Goal: Task Accomplishment & Management: Use online tool/utility

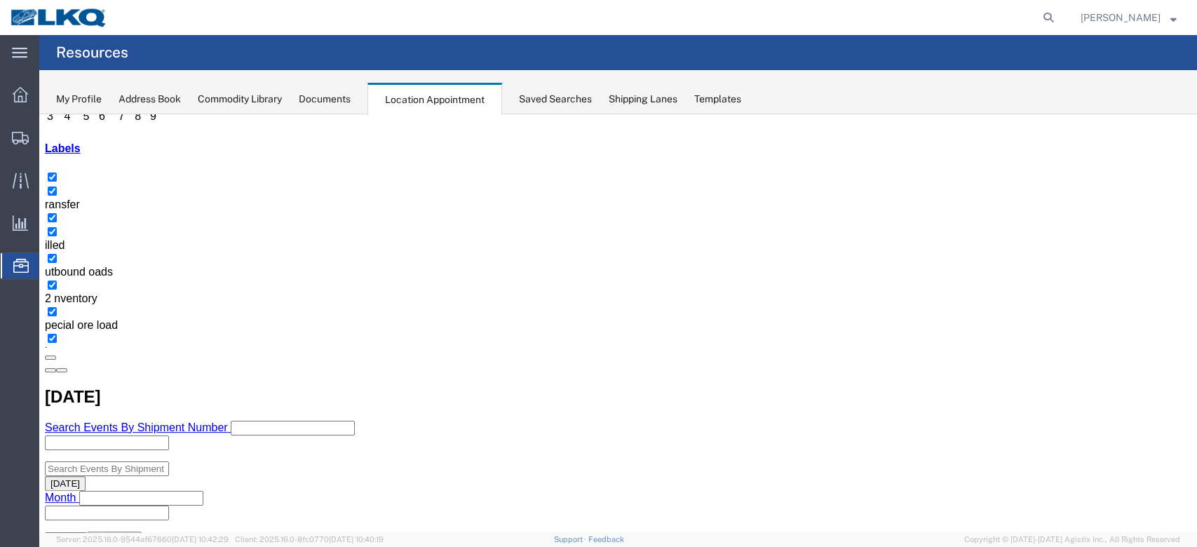
scroll to position [280, 0]
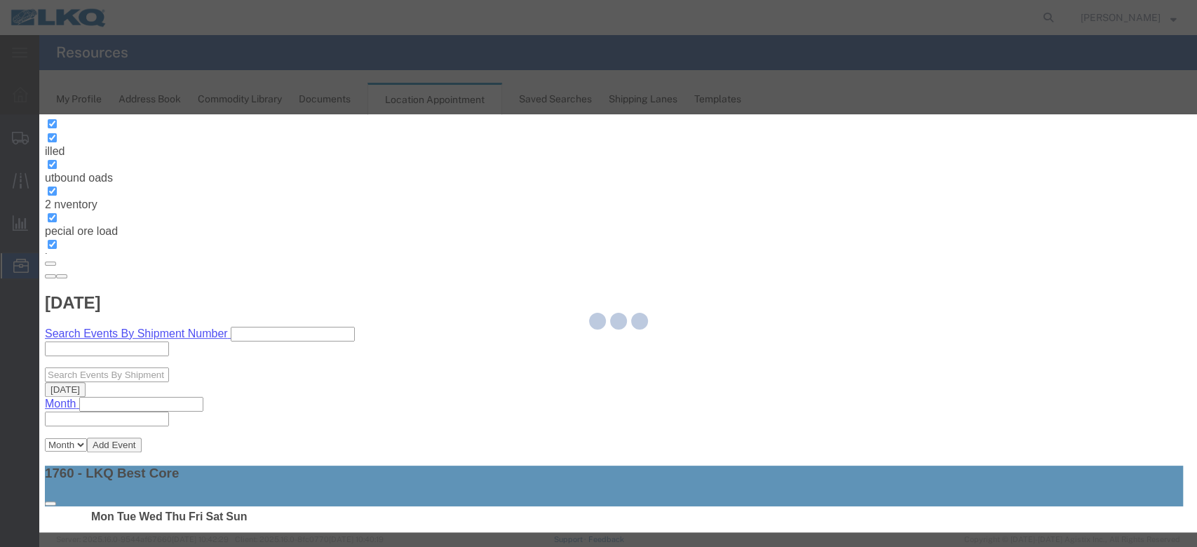
select select
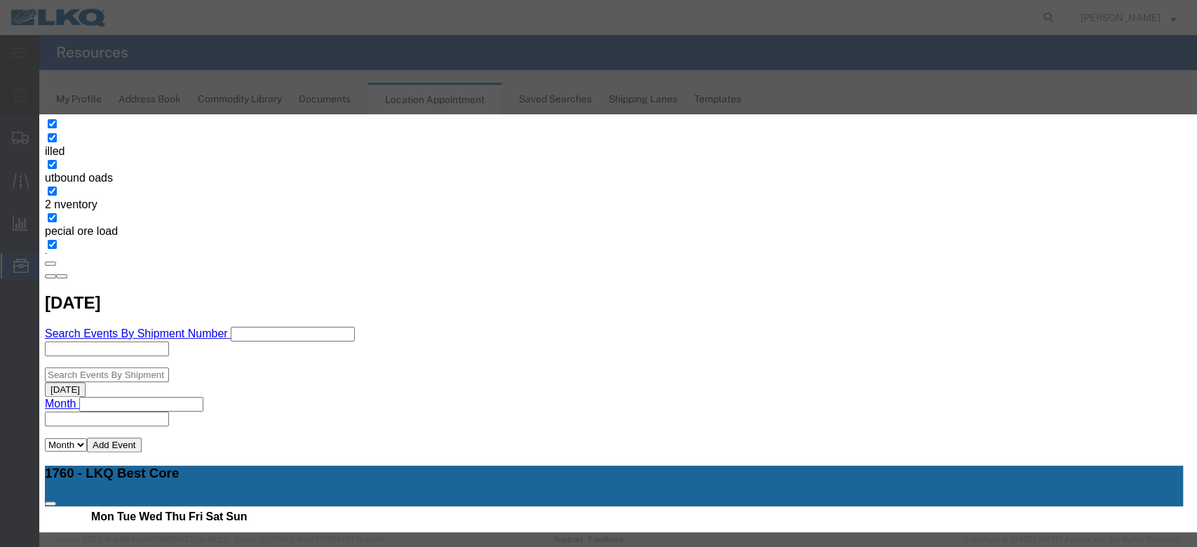
scroll to position [140, 0]
type input "late"
select select "160"
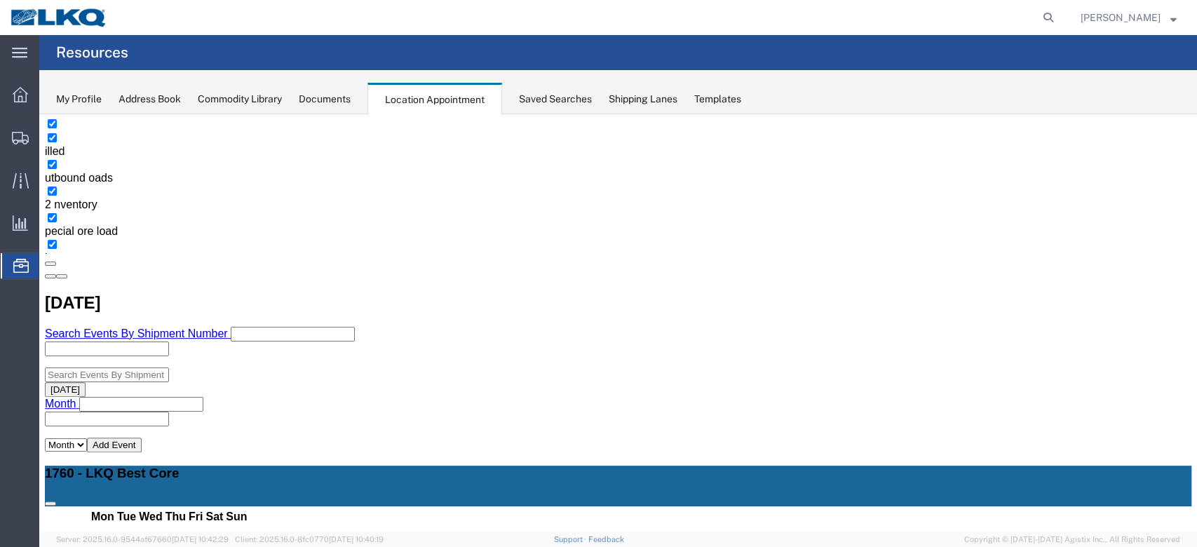
scroll to position [0, 0]
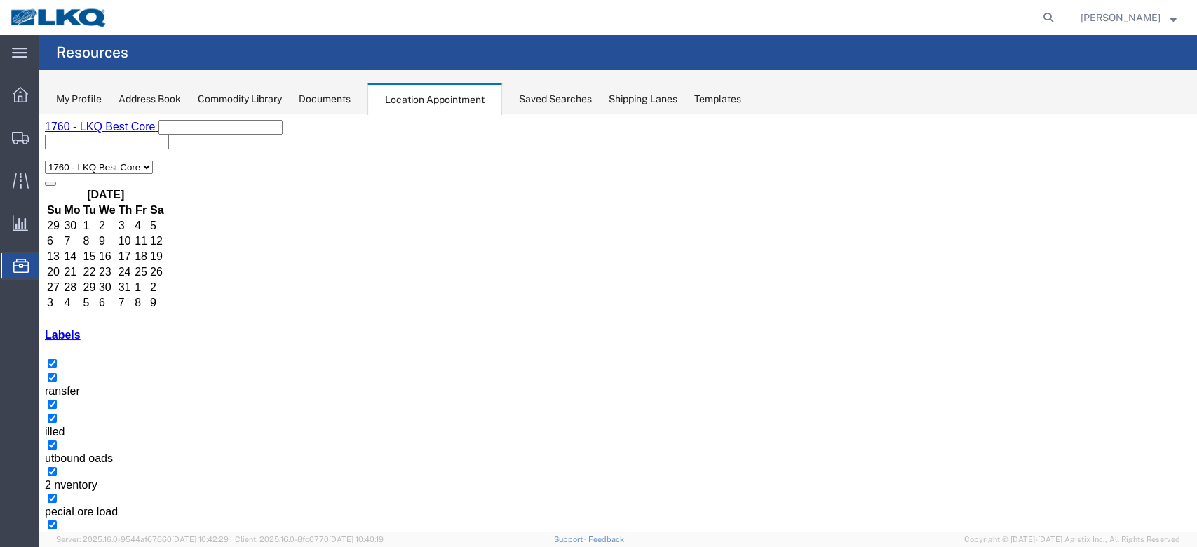
select select "1"
select select
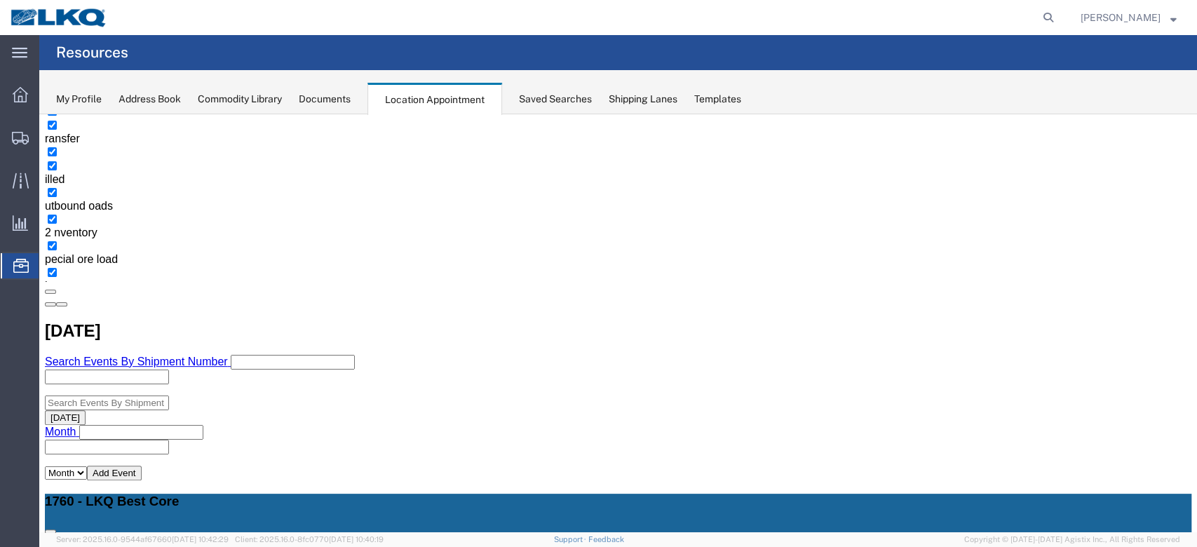
scroll to position [280, 0]
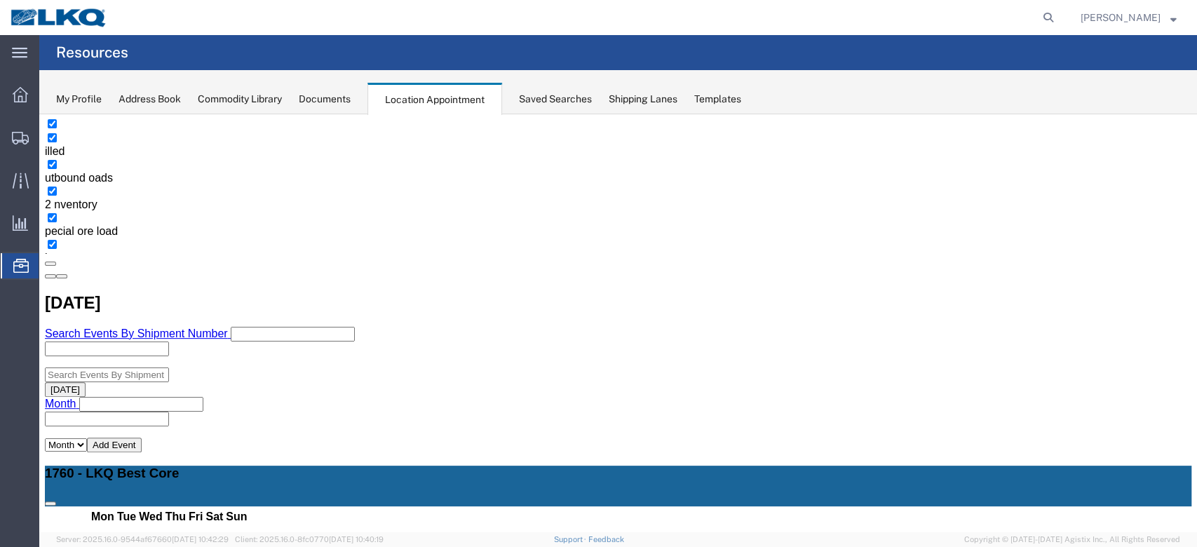
select select "1"
select select "24"
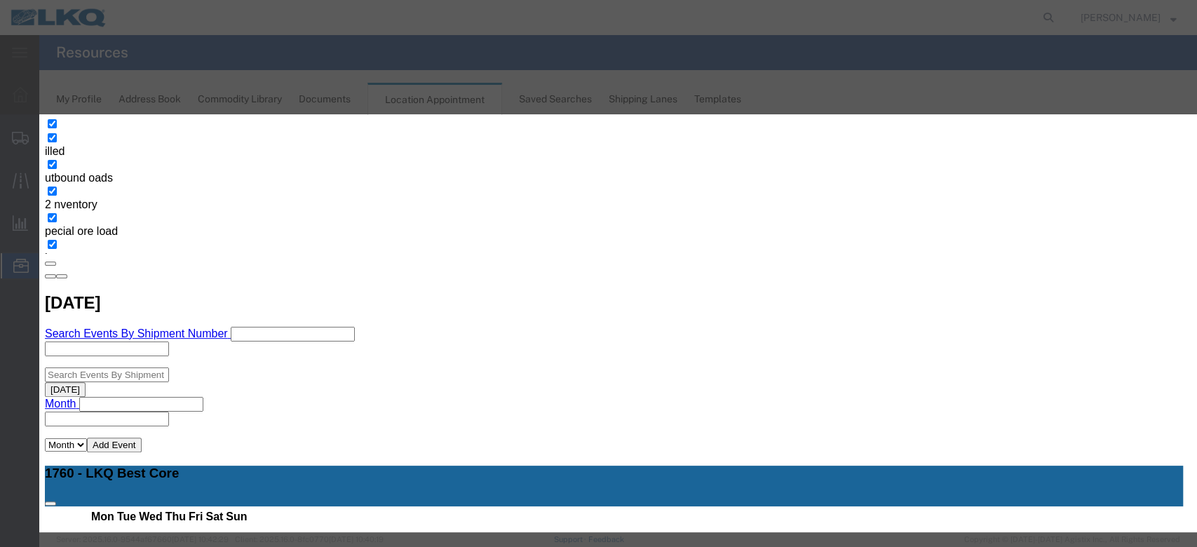
scroll to position [133, 0]
type input "de"
select select "40"
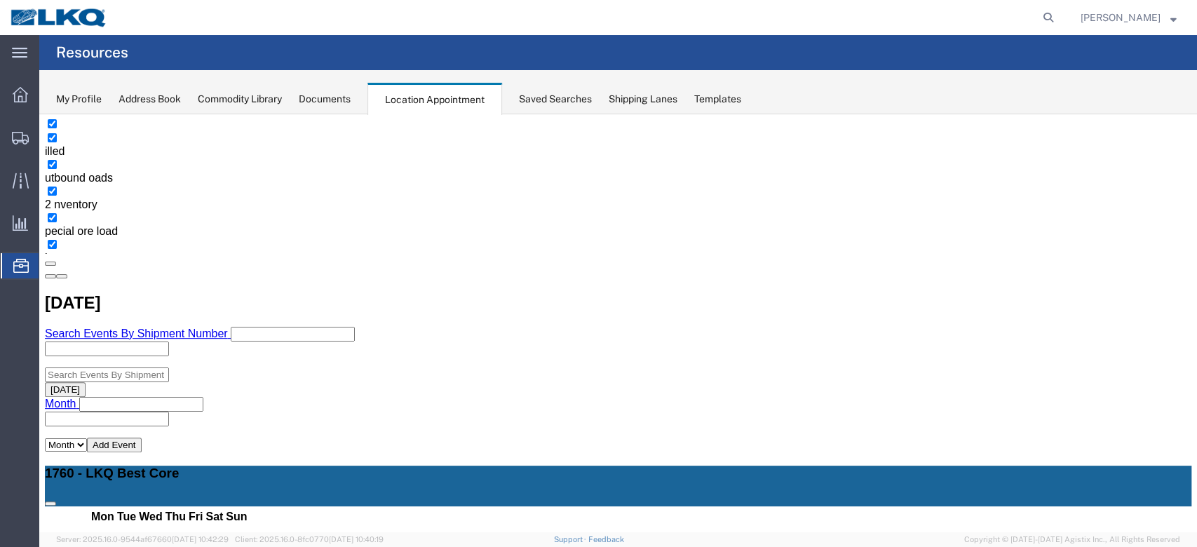
scroll to position [0, 0]
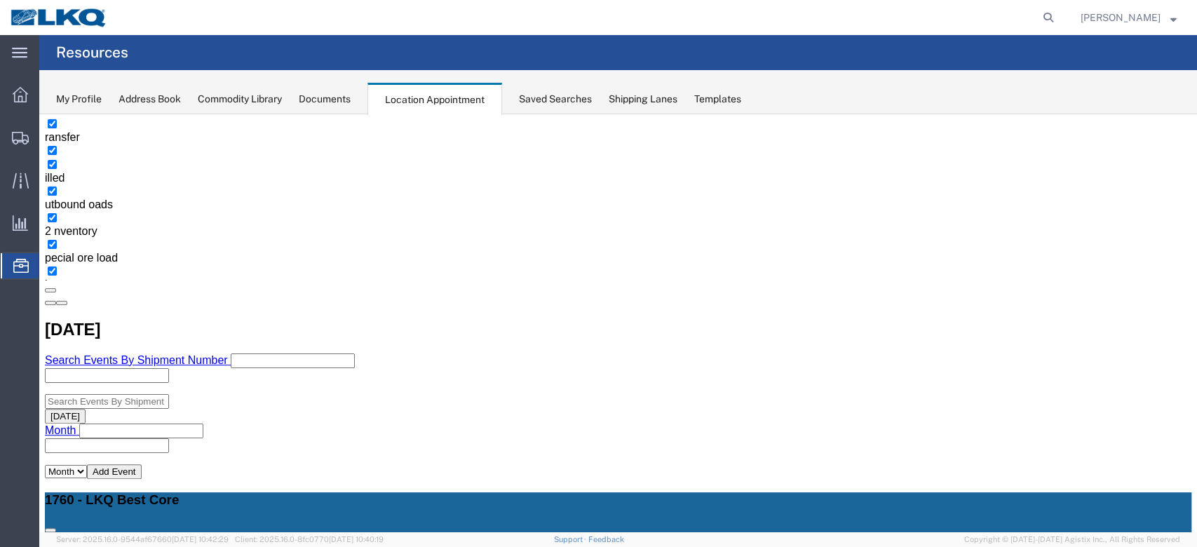
scroll to position [280, 0]
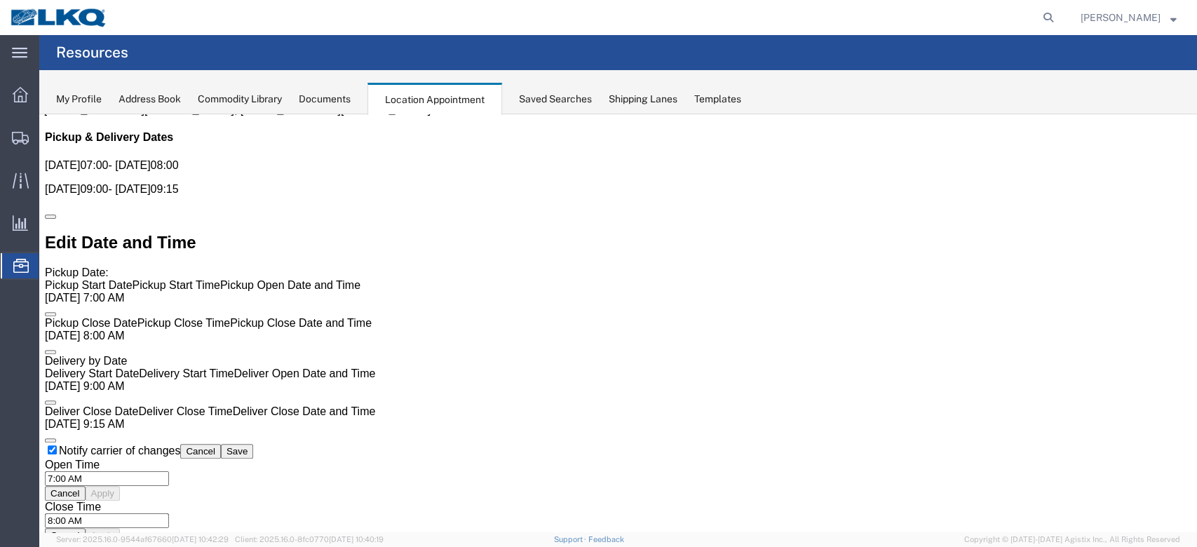
scroll to position [0, 0]
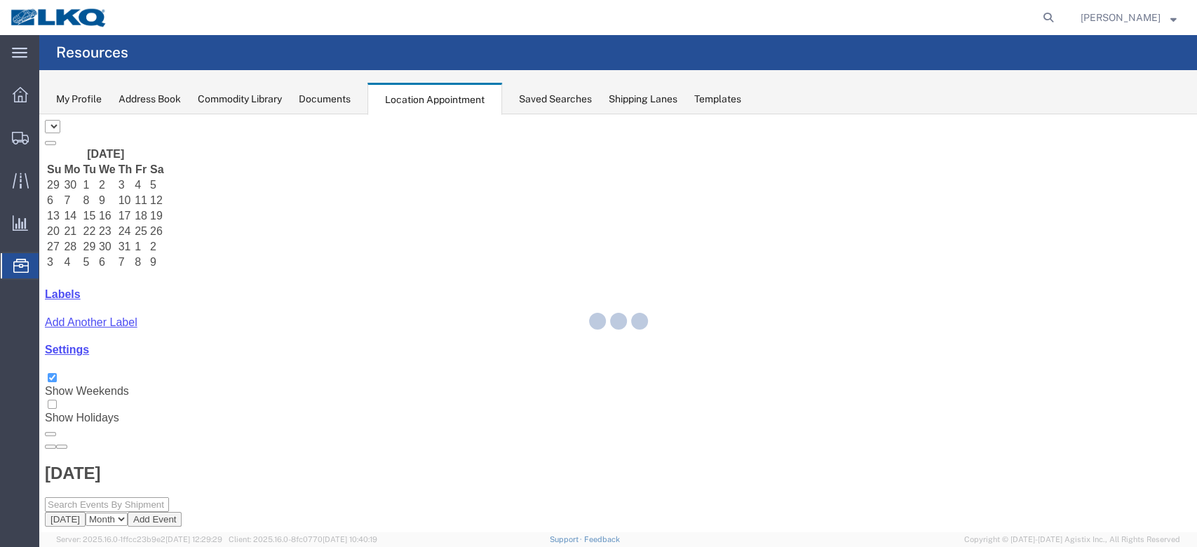
select select "27634"
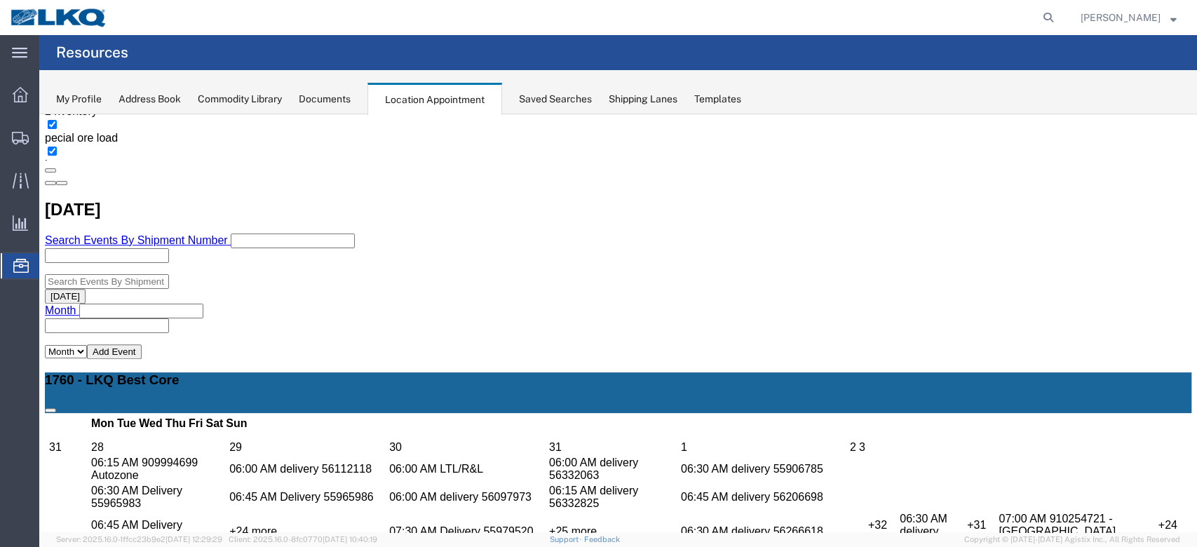
scroll to position [186, 0]
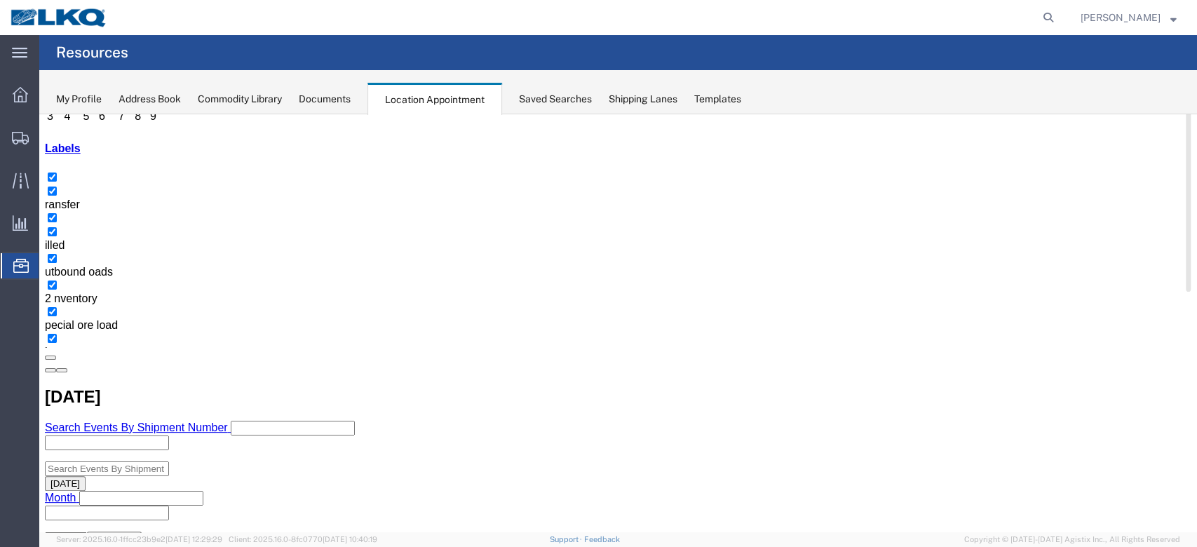
click span "Delivery 56124167"
click link "56124167"
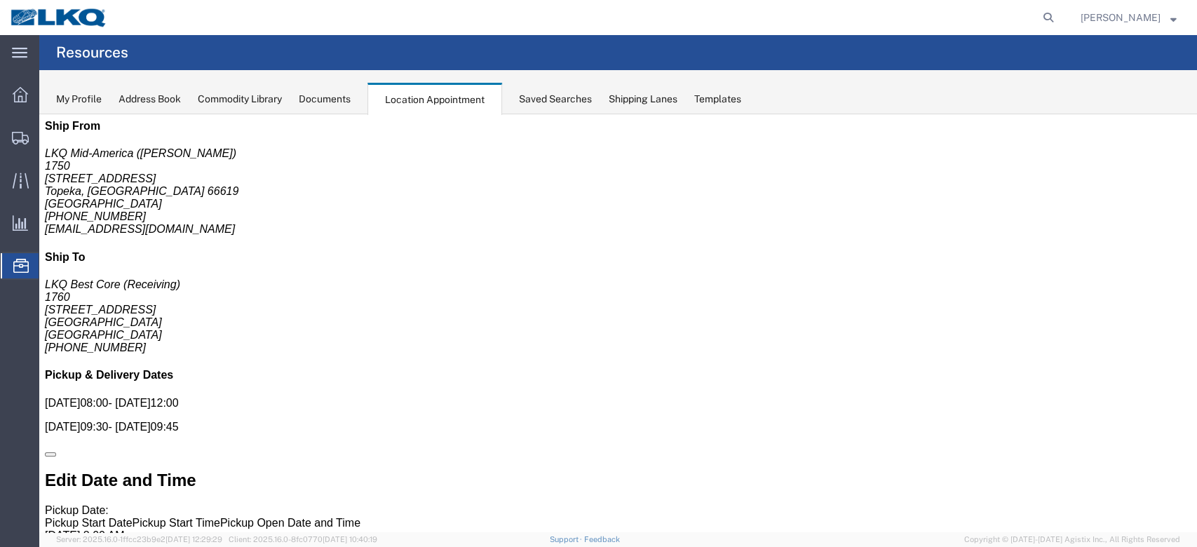
scroll to position [0, 0]
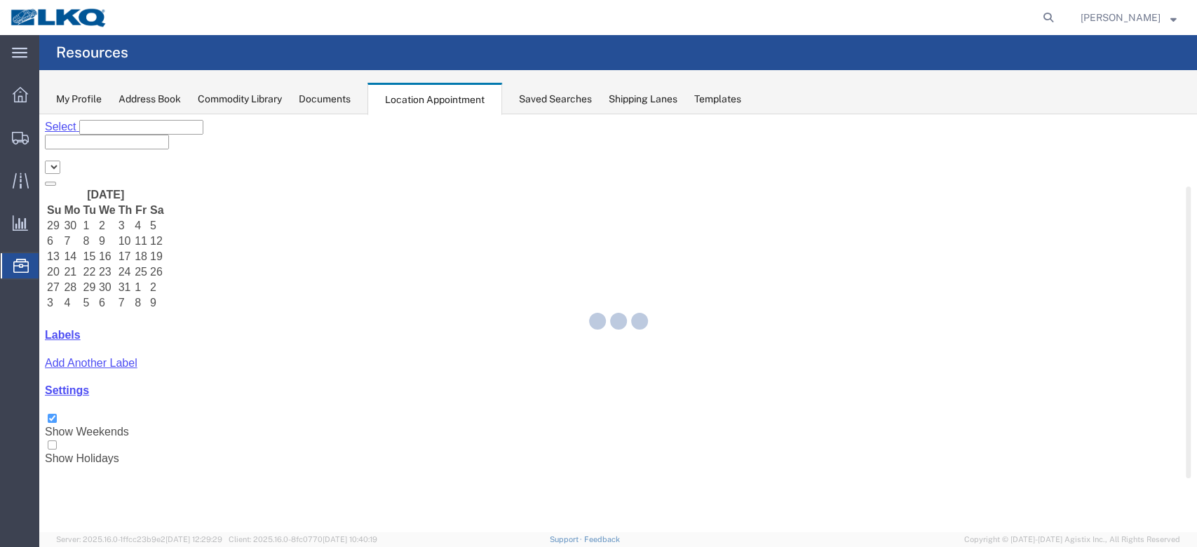
select select "27634"
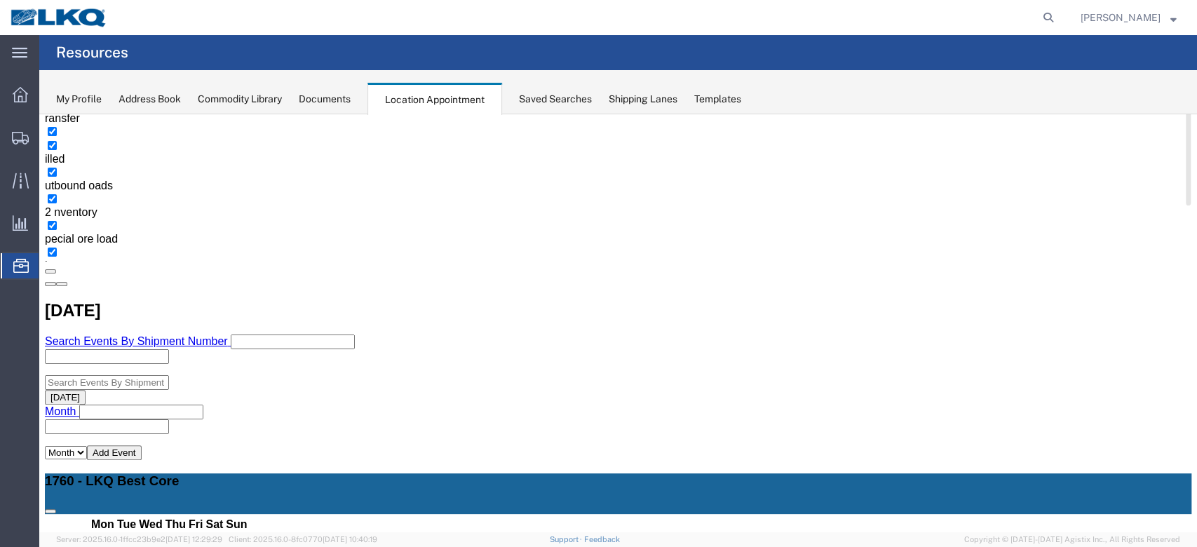
scroll to position [280, 0]
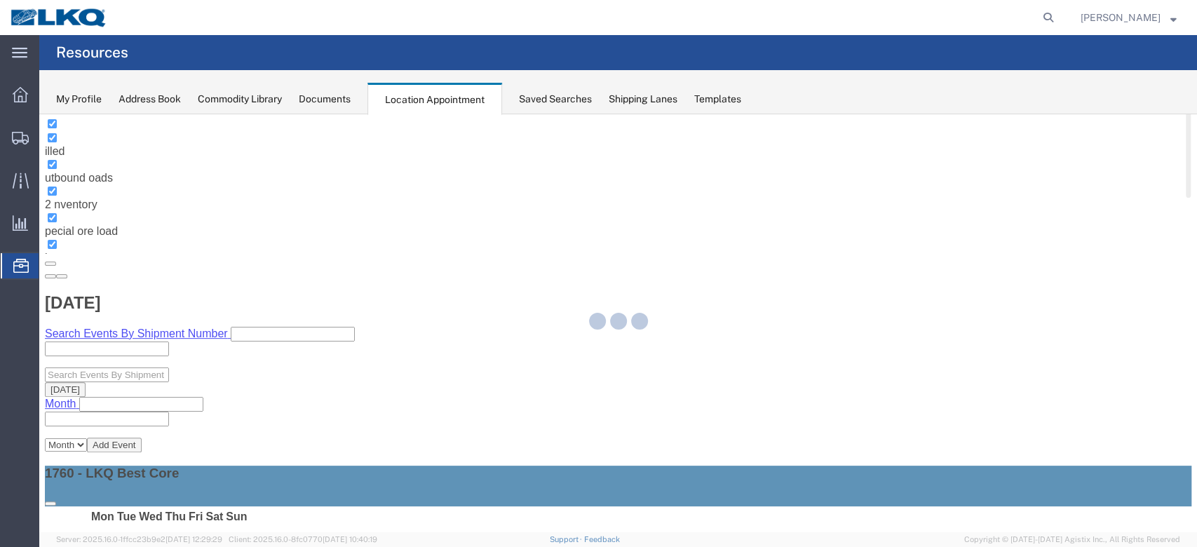
select select "1"
select select
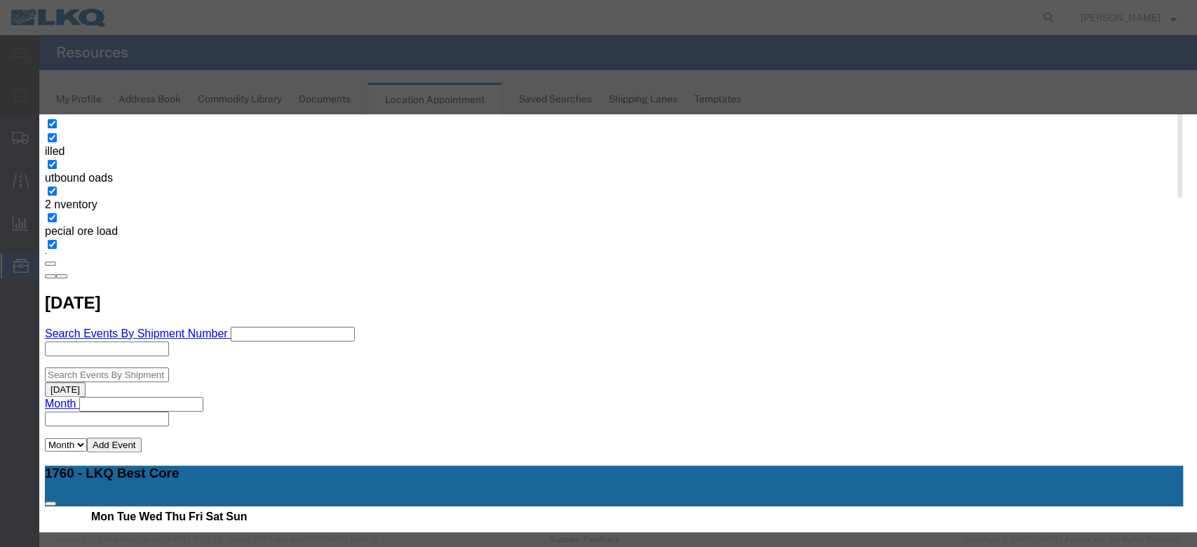
select select
type input "de"
select select "40"
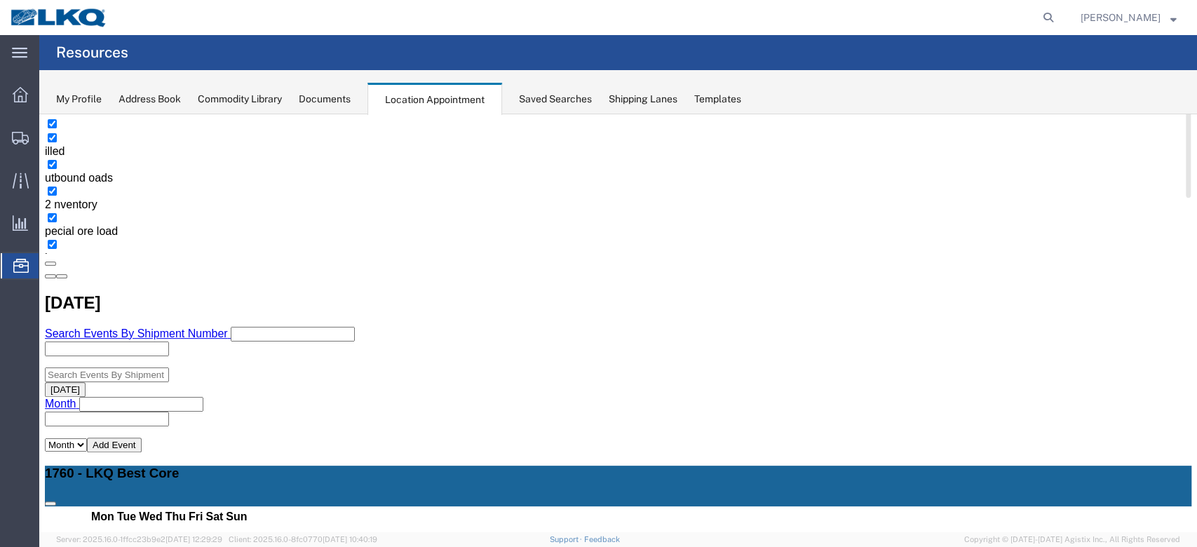
scroll to position [0, 0]
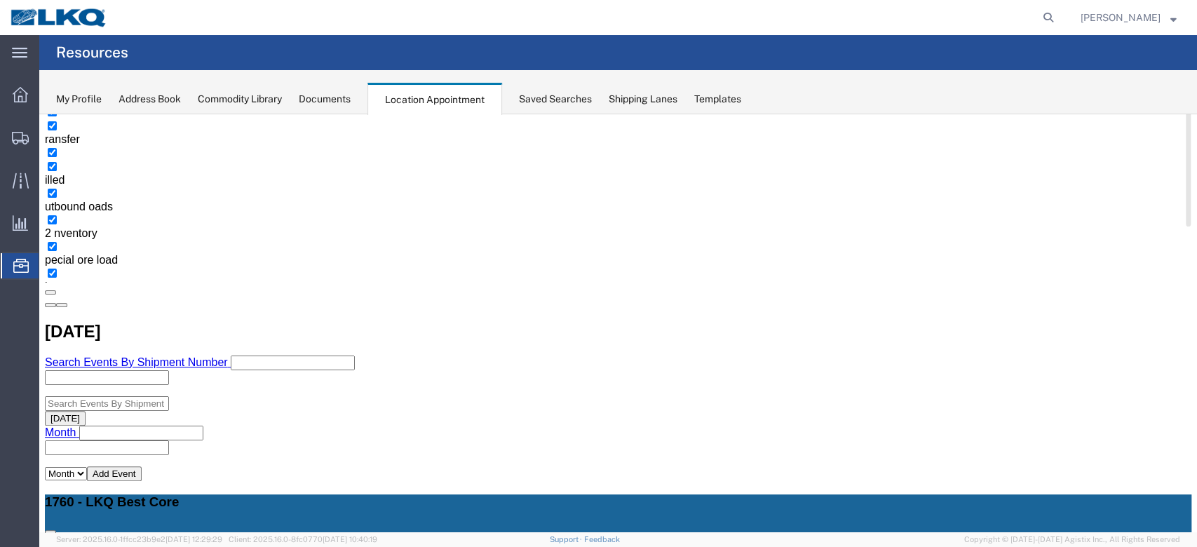
scroll to position [280, 0]
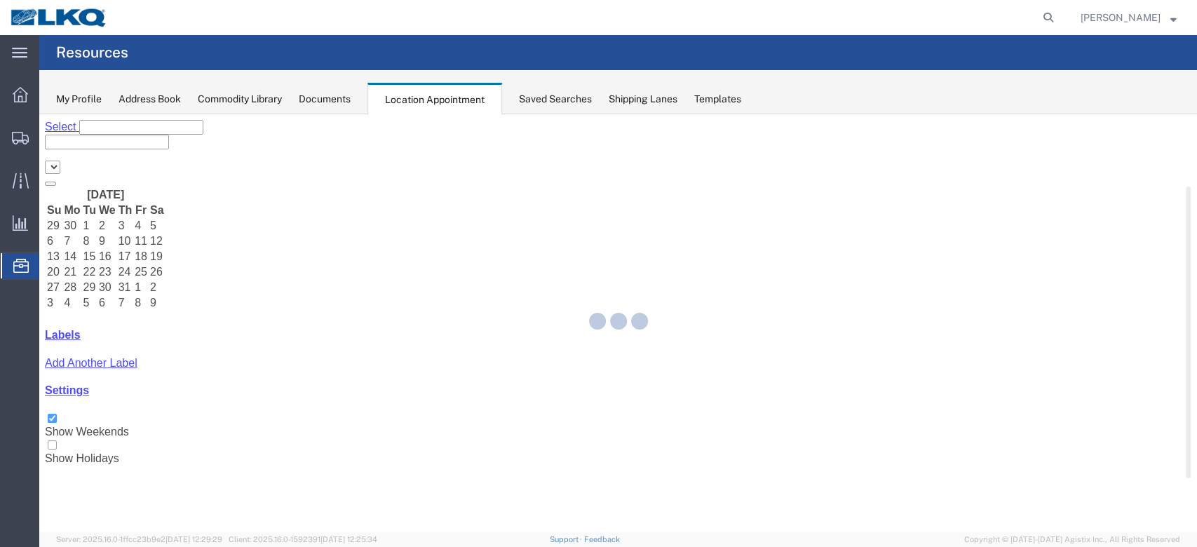
select select "27634"
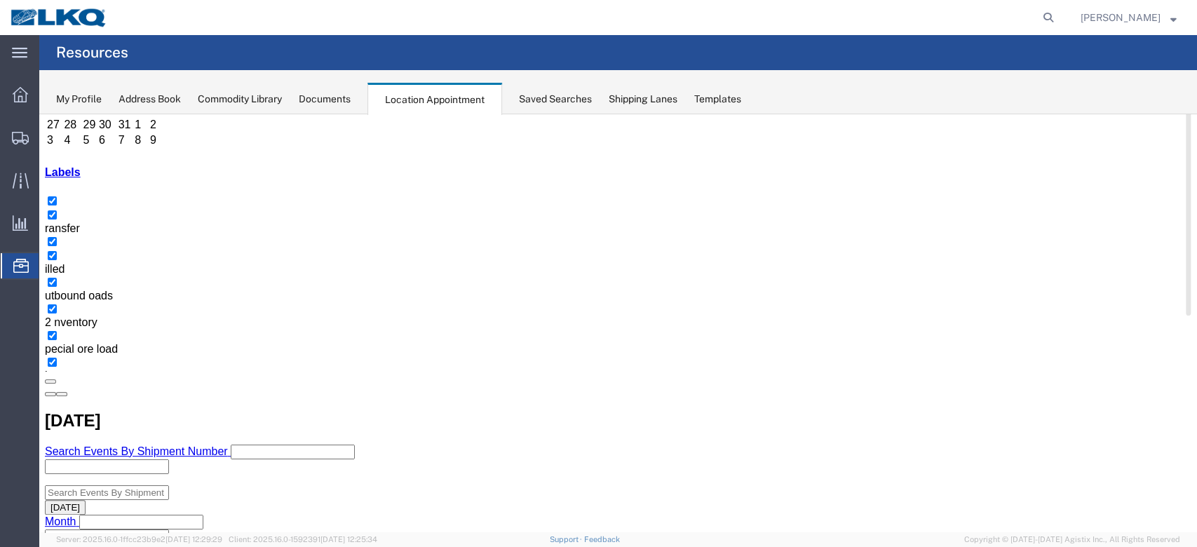
scroll to position [186, 0]
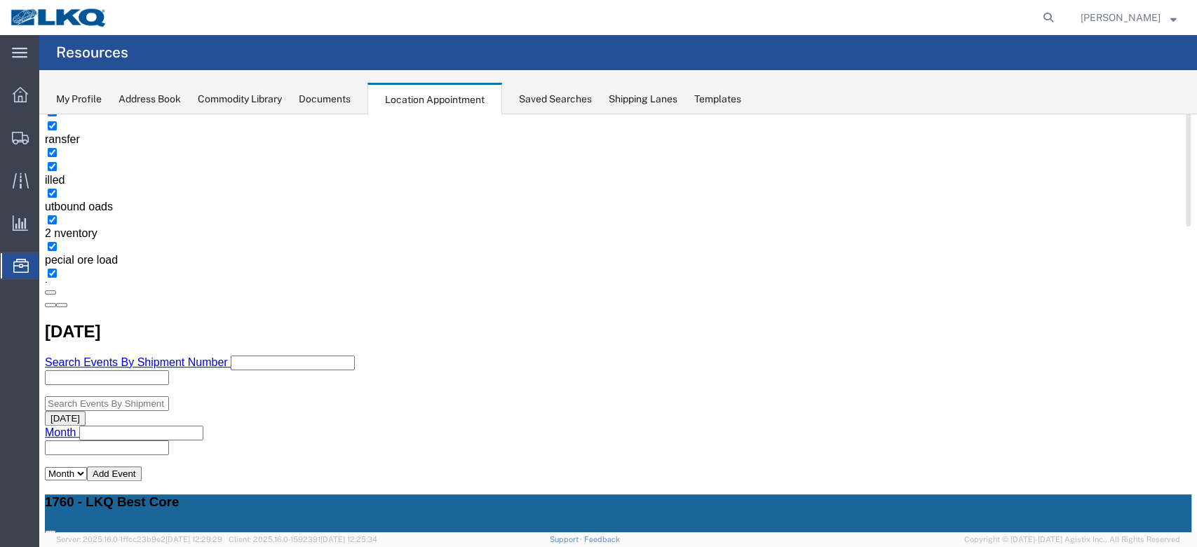
scroll to position [280, 0]
